Goal: Task Accomplishment & Management: Use online tool/utility

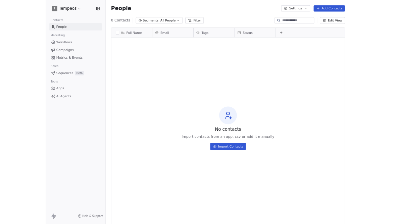
scroll to position [298, 369]
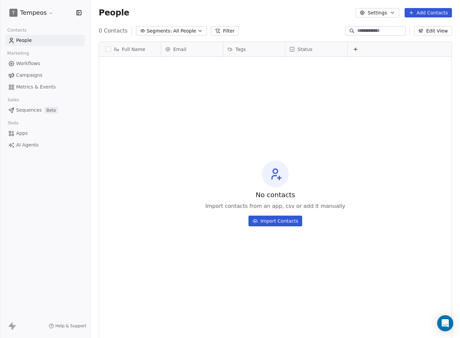
click at [26, 135] on span "Apps" at bounding box center [22, 133] width 12 height 7
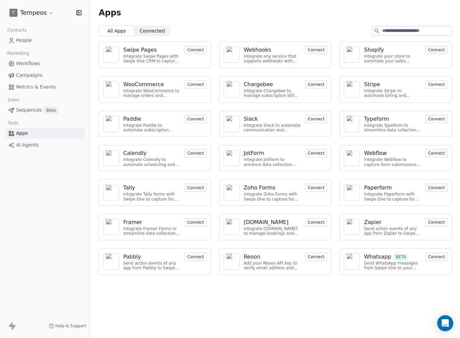
click at [315, 50] on button "Connect" at bounding box center [316, 50] width 22 height 8
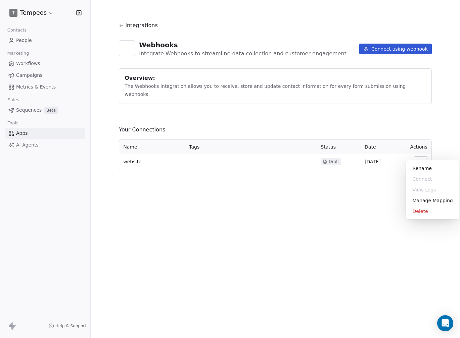
click at [420, 150] on html "T Tempeos Contacts People Marketing Workflows Campaigns Metrics & Events Sales …" at bounding box center [230, 169] width 460 height 338
click at [418, 204] on div "Manage Mapping" at bounding box center [432, 200] width 48 height 11
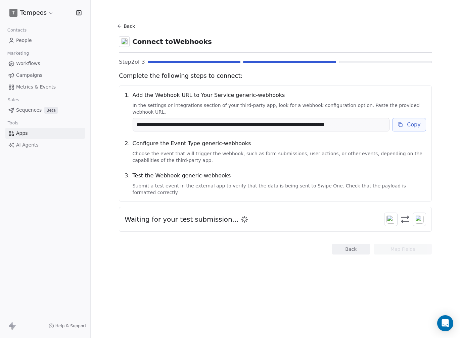
click at [407, 122] on button "Copy" at bounding box center [409, 124] width 34 height 13
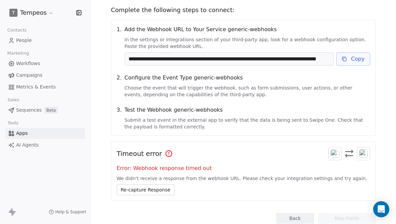
scroll to position [64, 0]
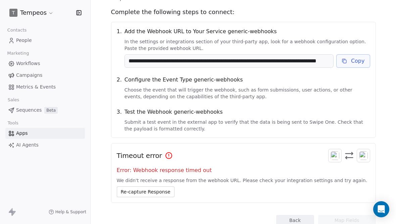
click at [139, 190] on button "Re-capture Response" at bounding box center [146, 191] width 58 height 11
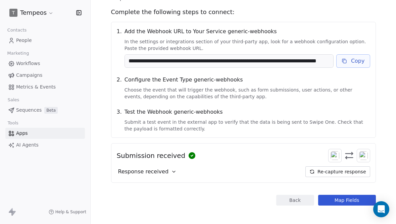
click at [351, 201] on button "Map Fields" at bounding box center [347, 200] width 58 height 11
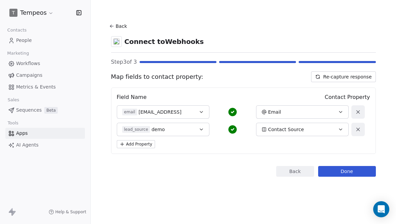
click at [109, 20] on section "Back Connect to Webhooks Step 3 of 3 Map fields to contact property: Re-capture…" at bounding box center [243, 99] width 297 height 198
drag, startPoint x: 109, startPoint y: 20, endPoint x: 248, endPoint y: 71, distance: 147.9
click at [252, 67] on section "Back Connect to Webhooks Step 3 of 3 Map fields to contact property: Re-capture…" at bounding box center [243, 99] width 297 height 198
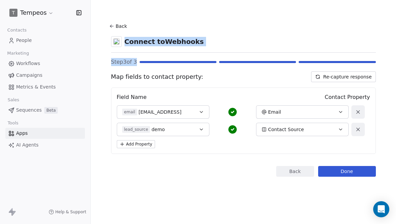
click at [363, 174] on button "Done" at bounding box center [347, 171] width 58 height 11
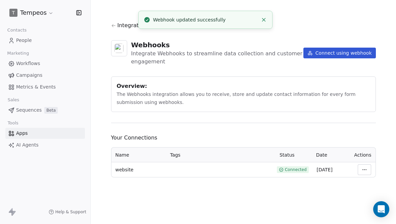
click at [263, 15] on li "Webhook updated successfully" at bounding box center [205, 20] width 134 height 18
click at [263, 19] on line "Close toast" at bounding box center [263, 19] width 3 height 3
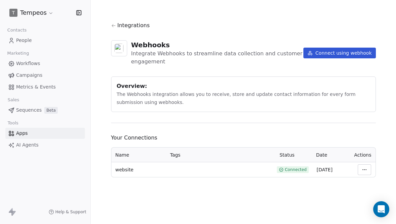
click at [30, 64] on span "Workflows" at bounding box center [28, 63] width 24 height 7
click at [22, 37] on span "People" at bounding box center [24, 40] width 16 height 7
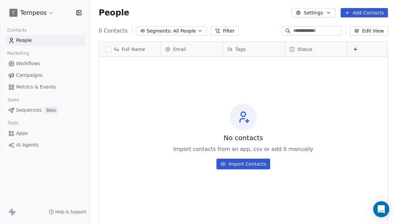
scroll to position [197, 305]
